Goal: Information Seeking & Learning: Learn about a topic

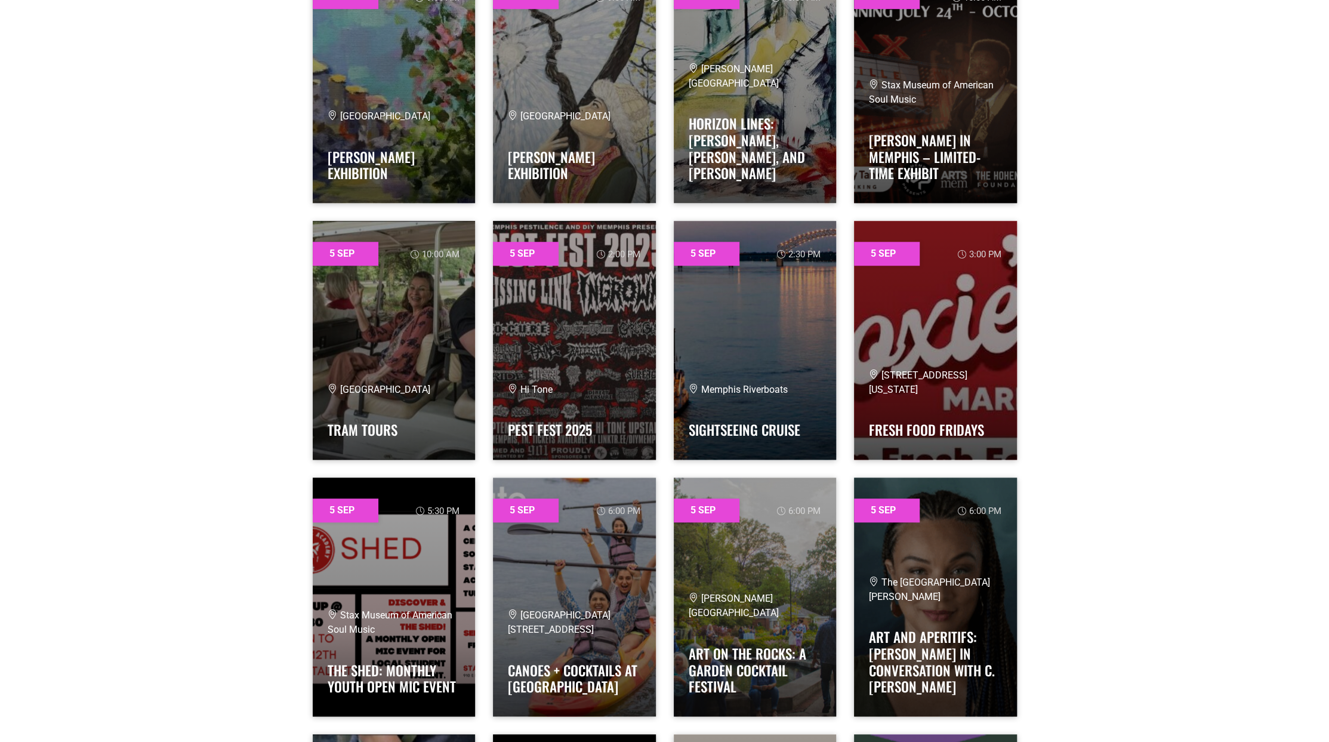
scroll to position [776, 0]
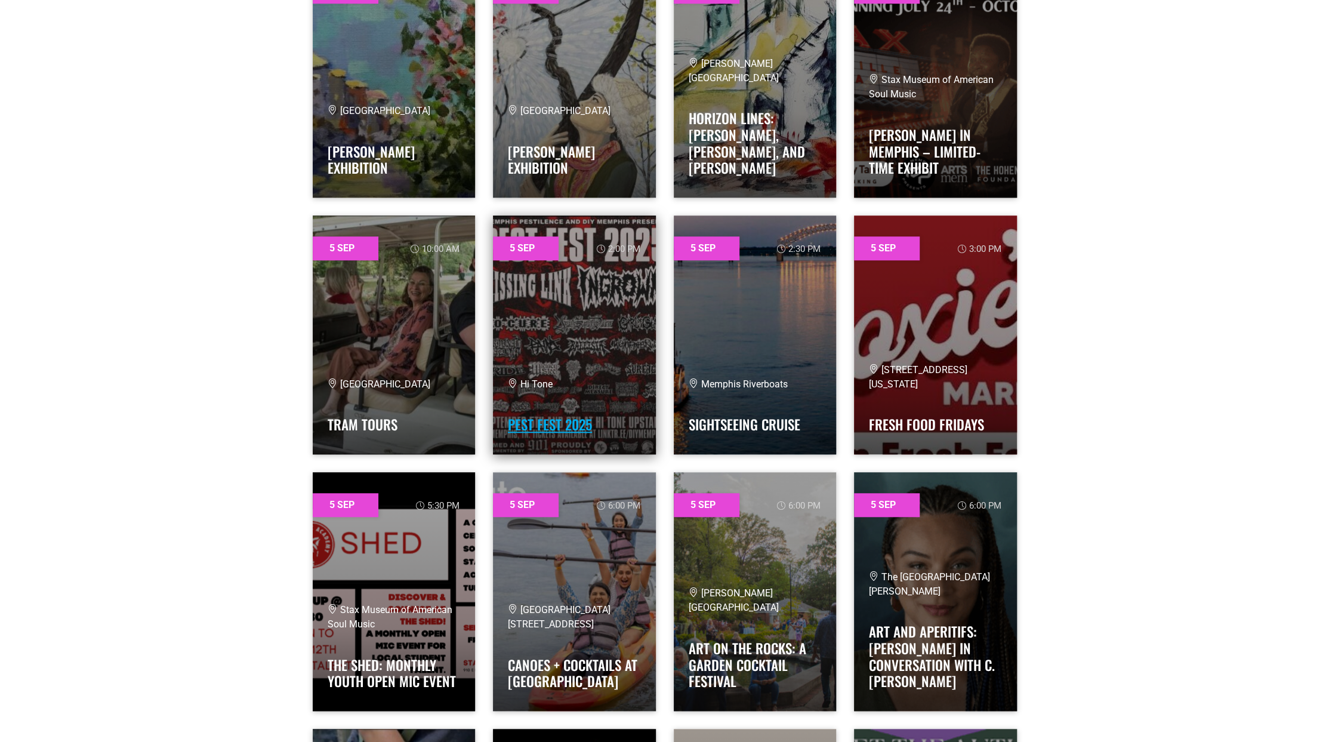
click at [564, 421] on link "Pest Fest 2025" at bounding box center [550, 424] width 84 height 20
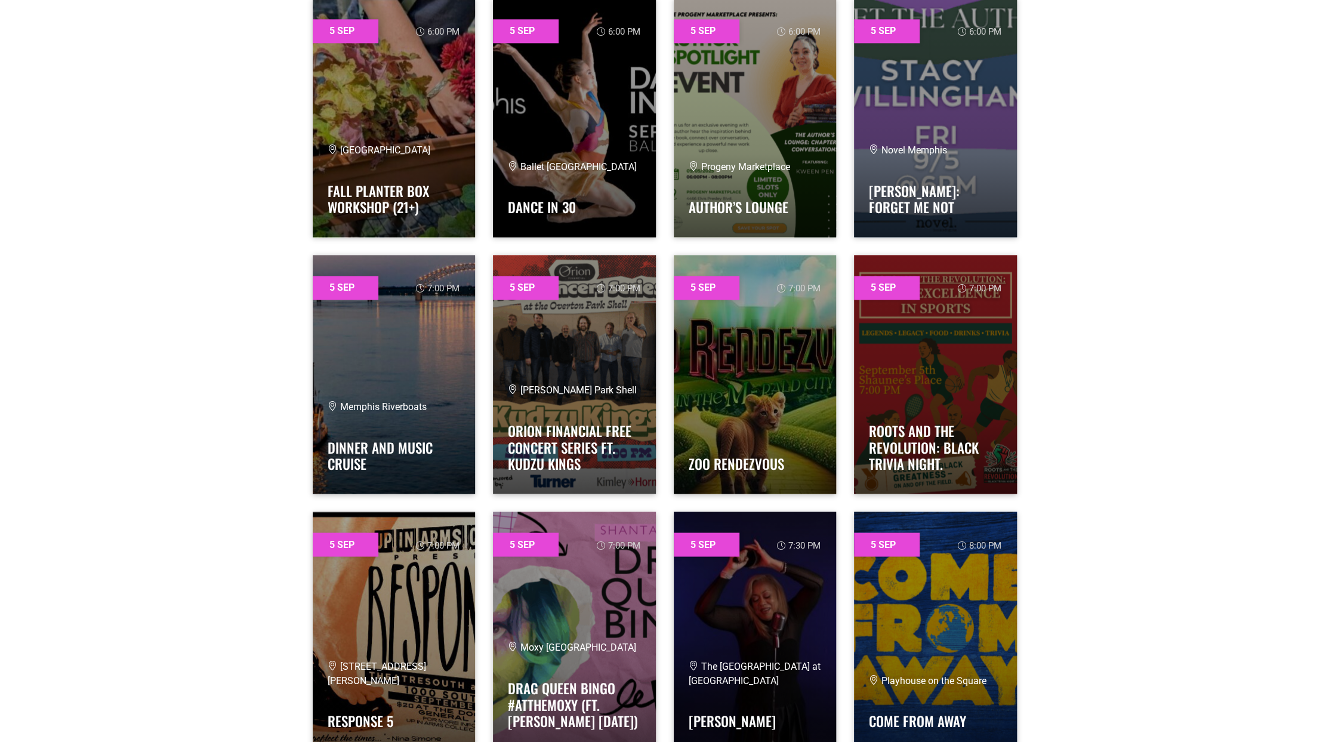
scroll to position [1551, 0]
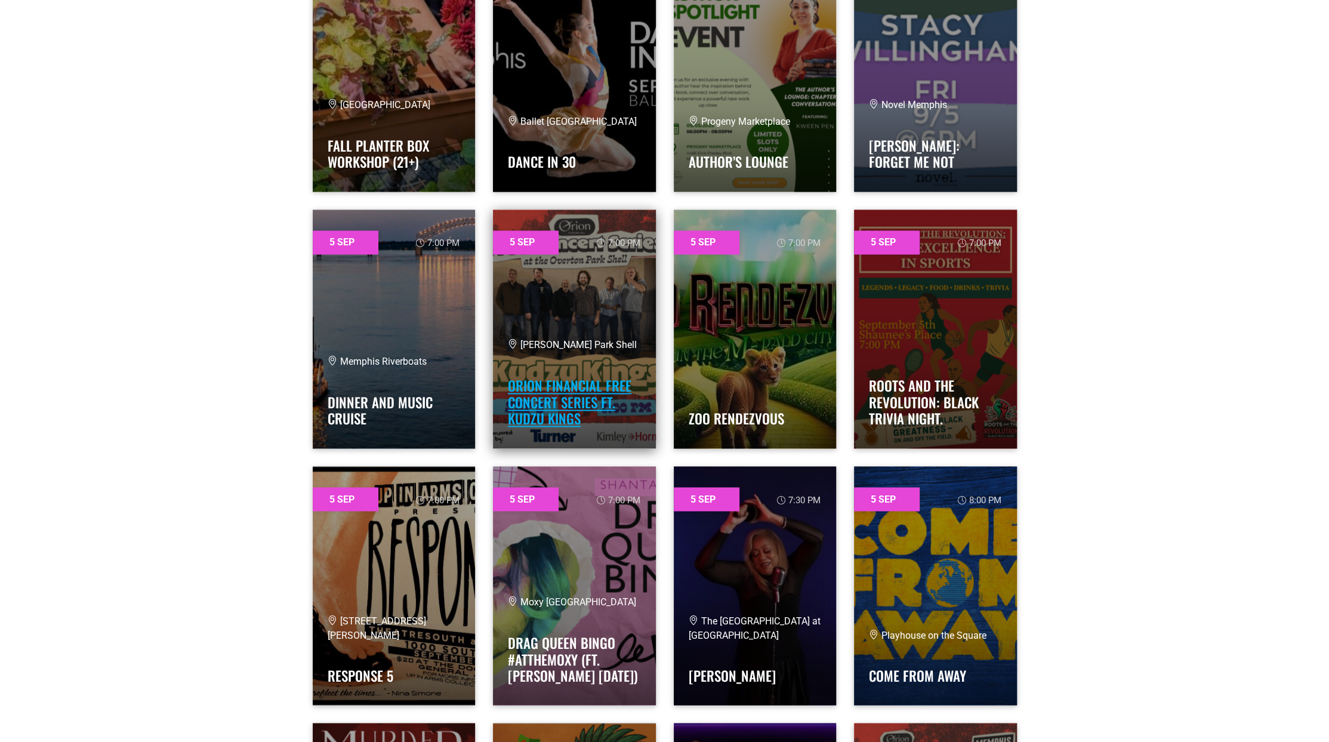
click at [545, 406] on link "Orion Financial Free Concert Series ft. Kudzu Kings" at bounding box center [570, 401] width 124 height 53
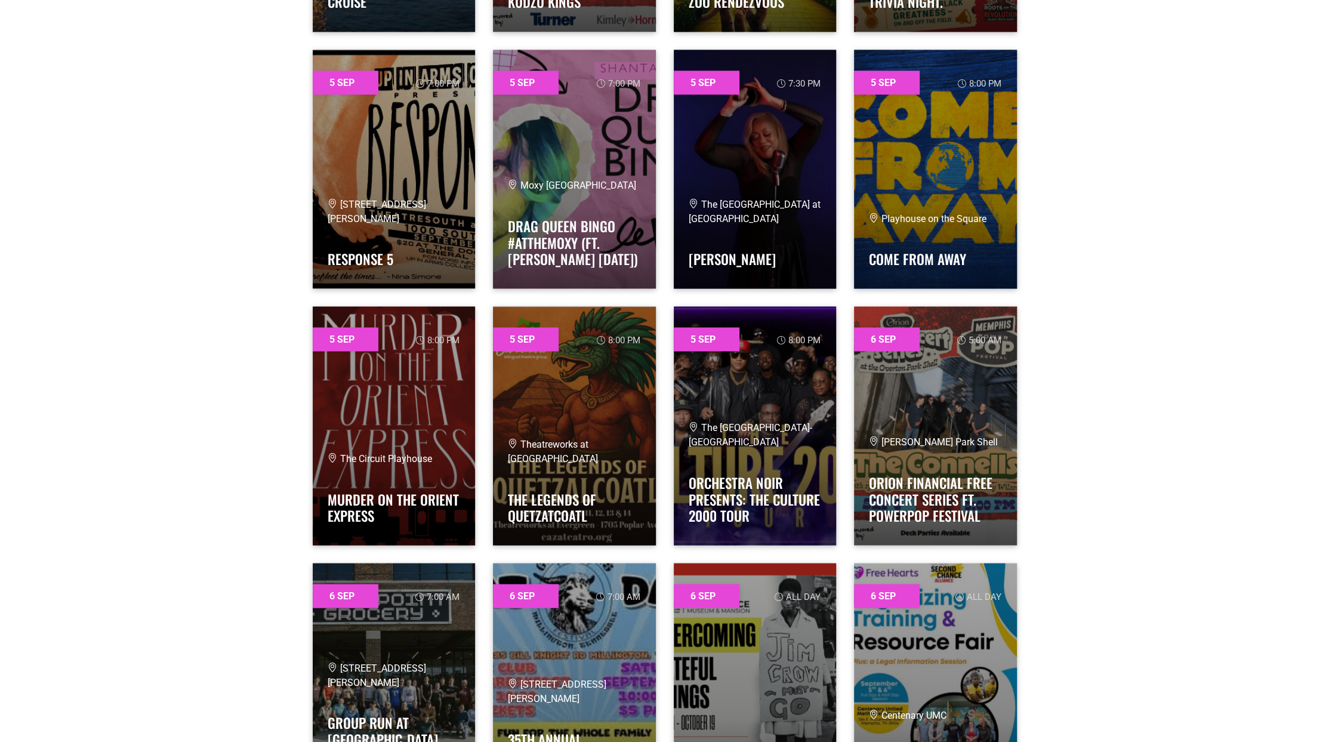
scroll to position [1969, 0]
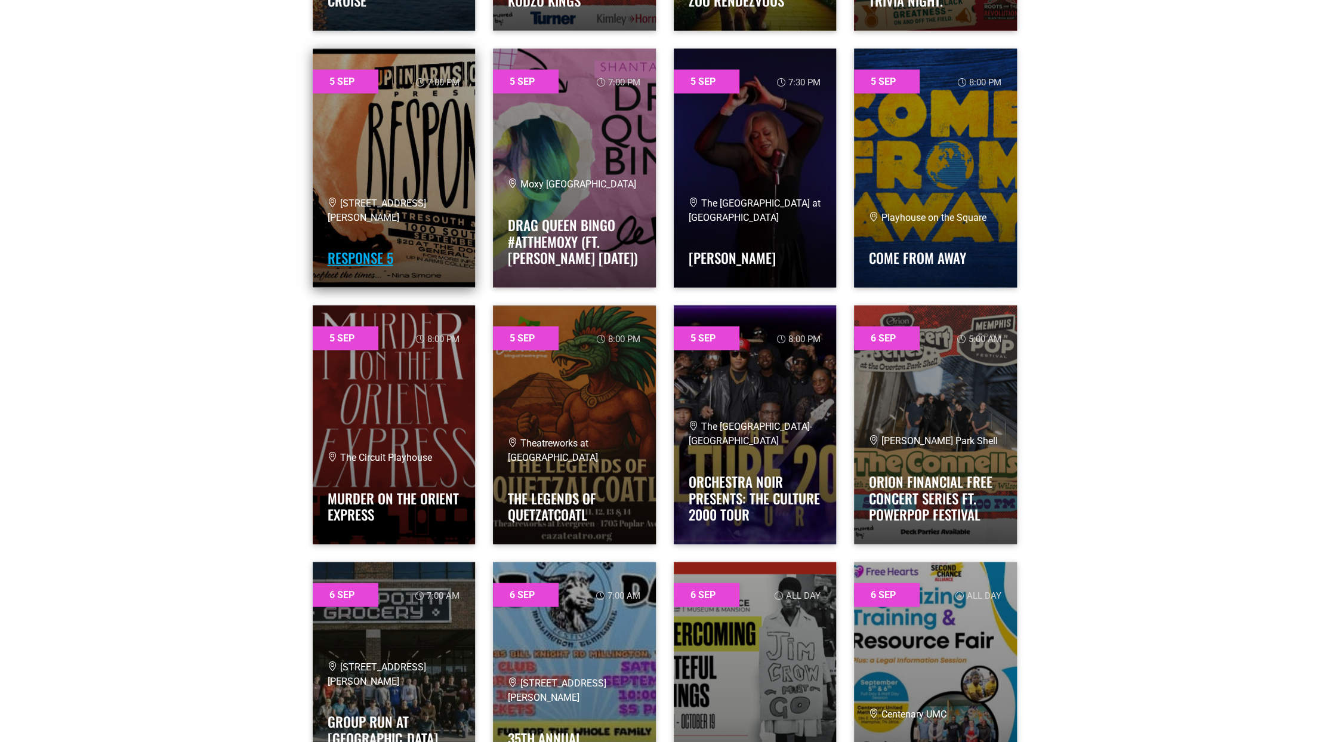
click at [354, 254] on link "RESPONSE 5" at bounding box center [361, 257] width 66 height 20
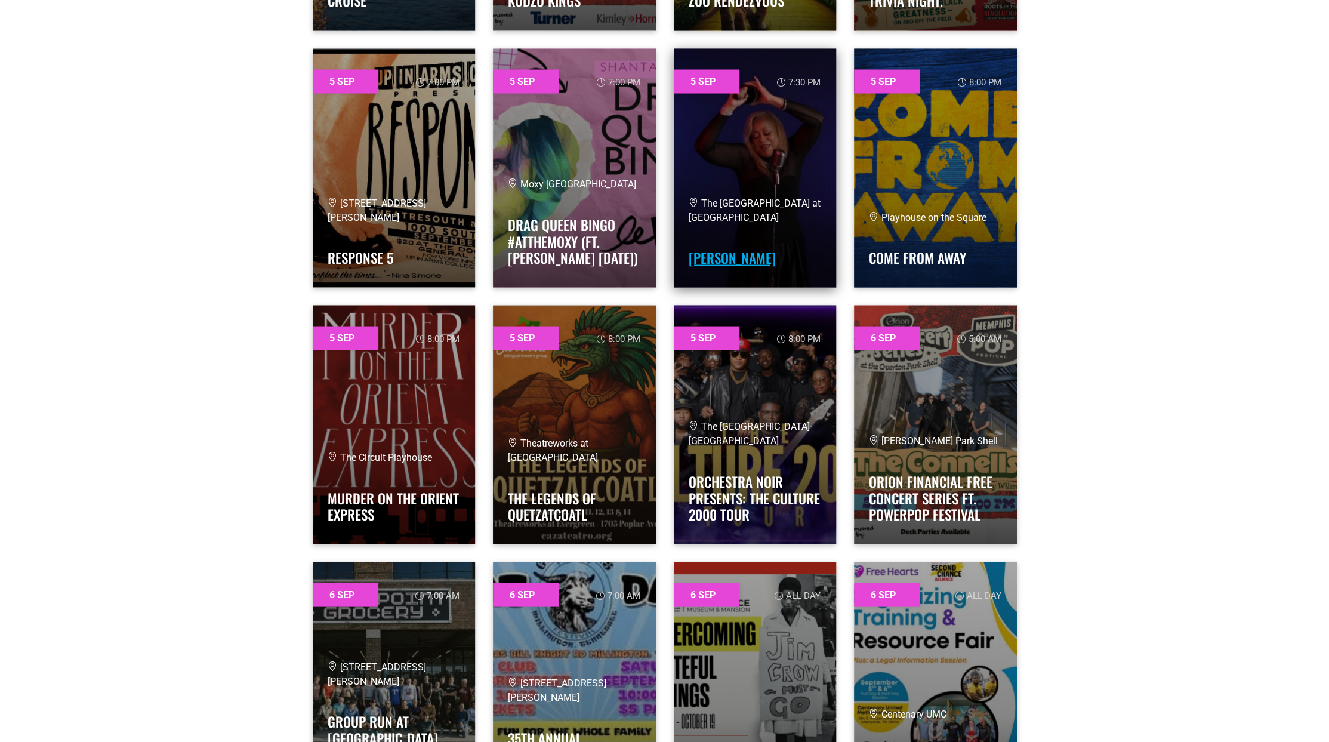
click at [733, 256] on link "[PERSON_NAME]" at bounding box center [732, 257] width 87 height 20
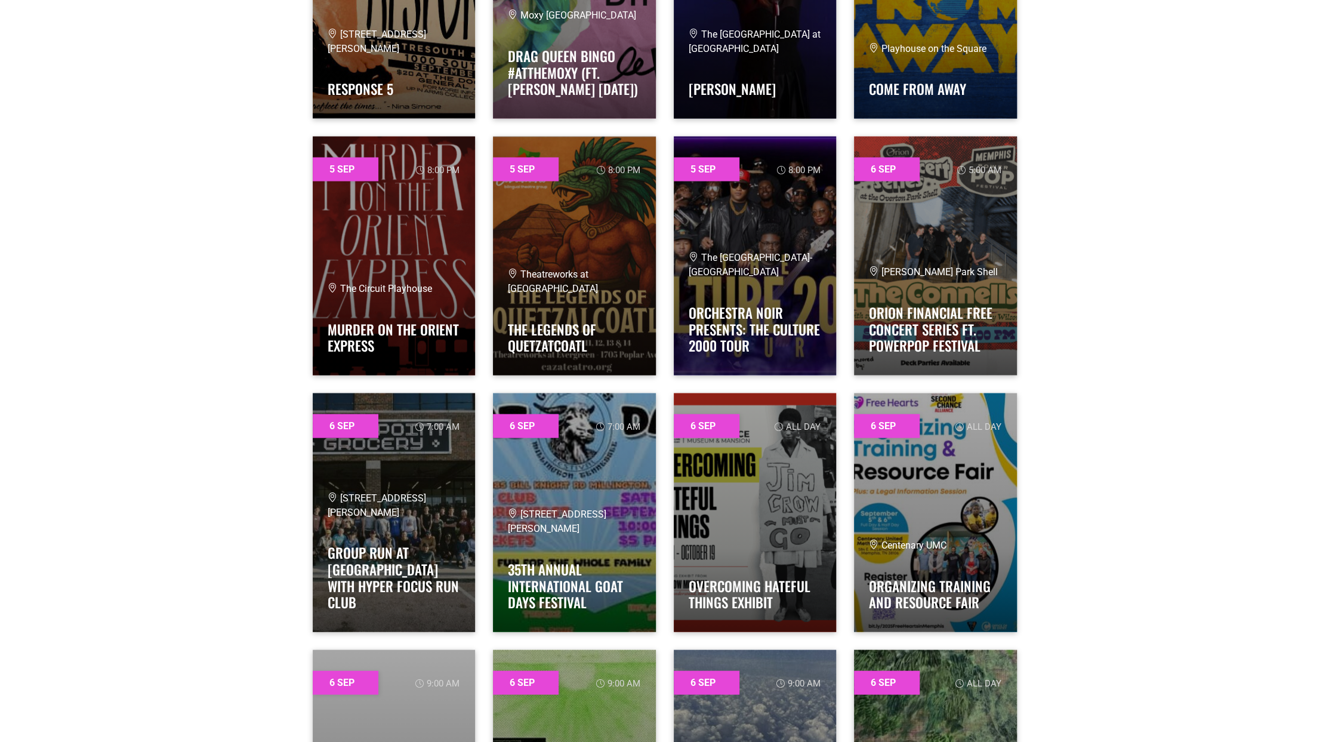
scroll to position [2148, 0]
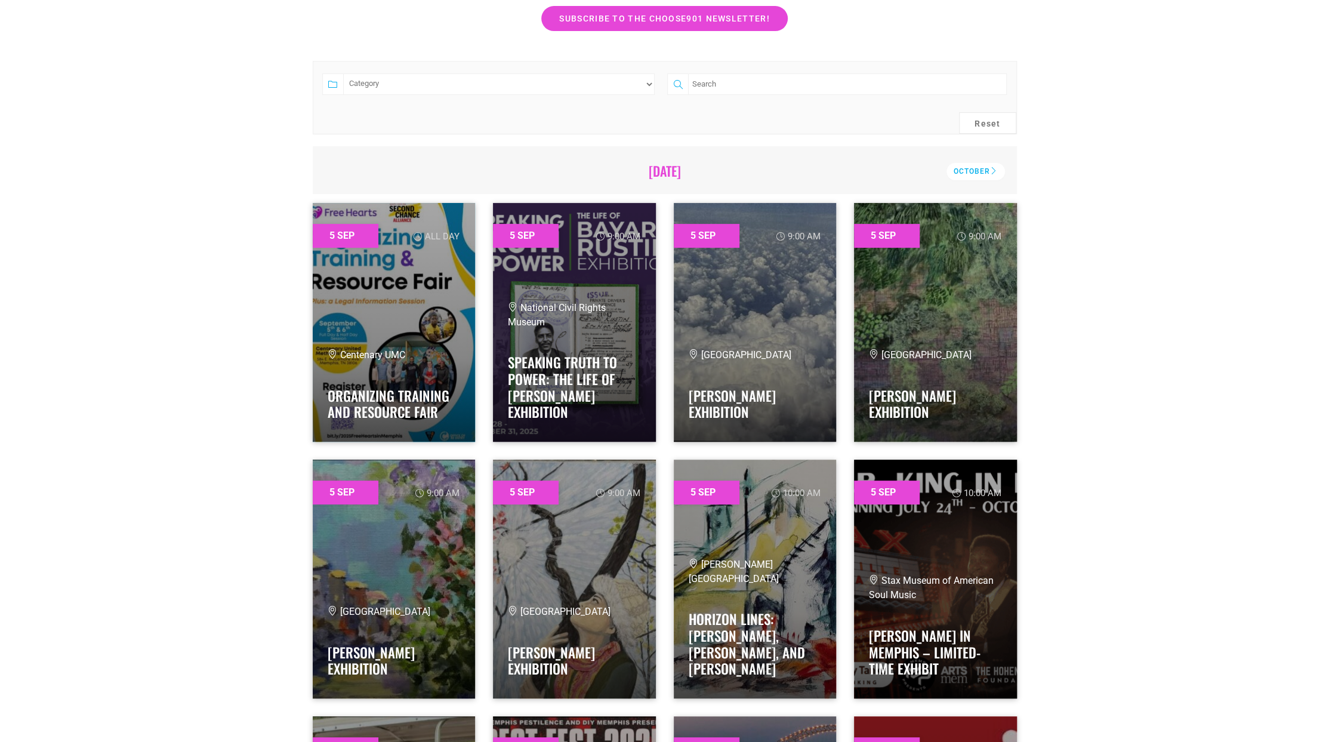
scroll to position [298, 0]
